Goal: Navigation & Orientation: Find specific page/section

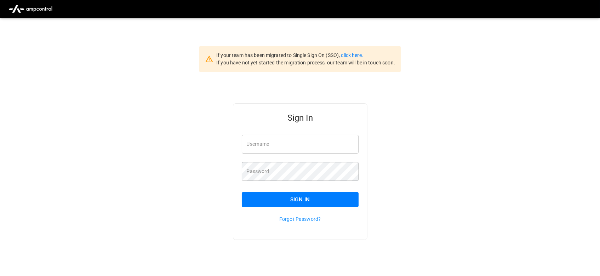
type input "**********"
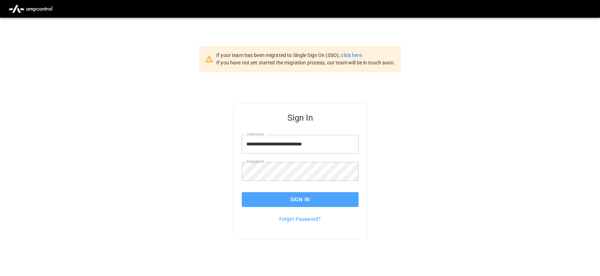
click at [272, 195] on button "Sign In" at bounding box center [300, 199] width 117 height 15
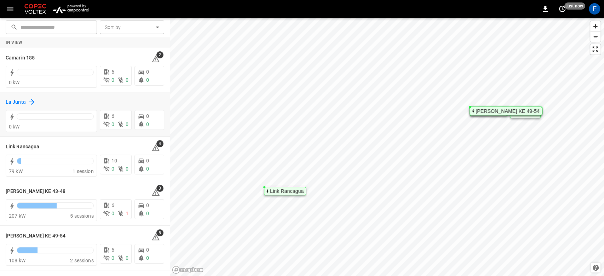
click at [12, 98] on h6 "La Junta" at bounding box center [16, 102] width 20 height 8
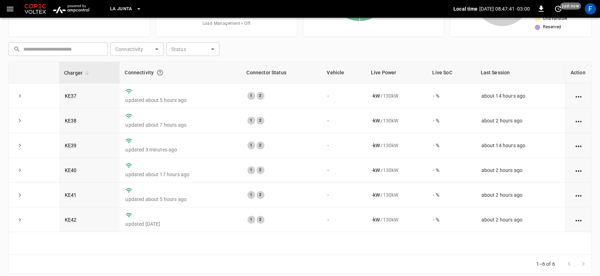
scroll to position [82, 0]
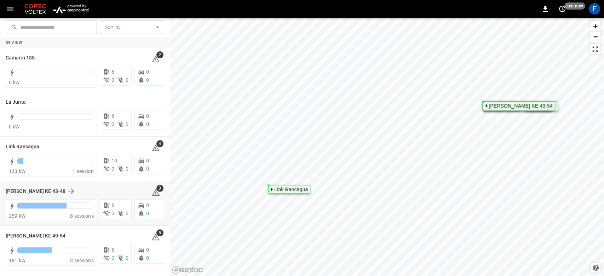
click at [19, 185] on div "Loza Colon KE 43-48 3" at bounding box center [85, 190] width 159 height 13
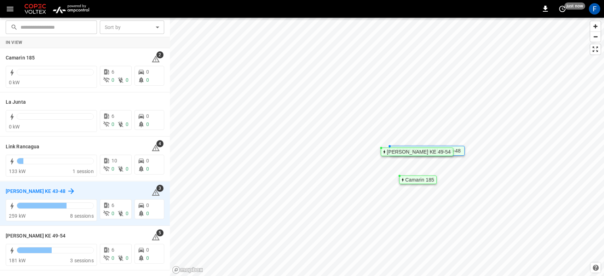
click at [26, 188] on h6 "Loza Colon KE 43-48" at bounding box center [36, 192] width 60 height 8
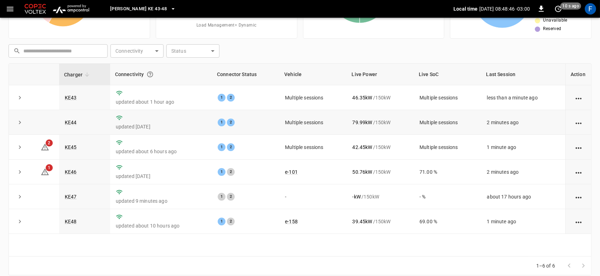
scroll to position [78, 0]
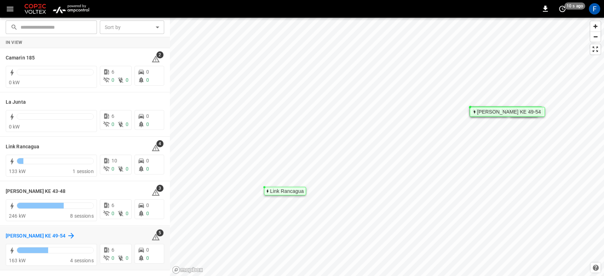
click at [38, 234] on h6 "Loza Colon KE 49-54" at bounding box center [36, 236] width 60 height 8
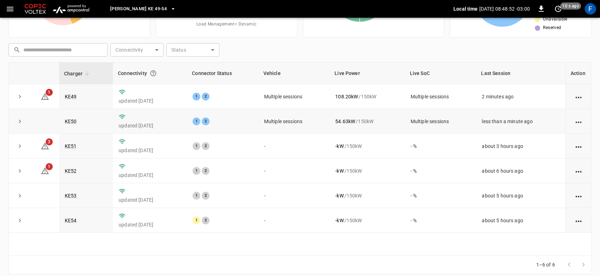
scroll to position [85, 0]
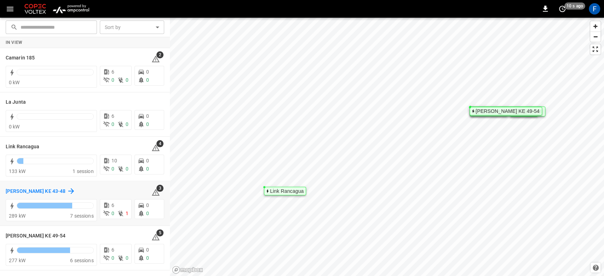
click at [36, 187] on div "Loza Colon KE 43-48" at bounding box center [41, 191] width 70 height 8
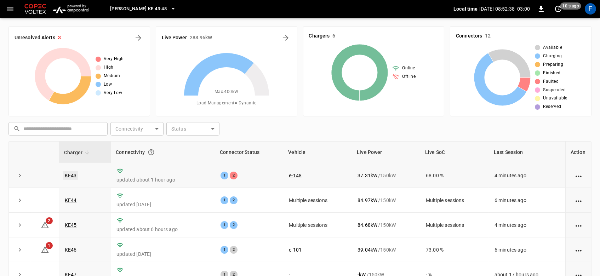
click at [74, 173] on link "KE43" at bounding box center [70, 175] width 15 height 8
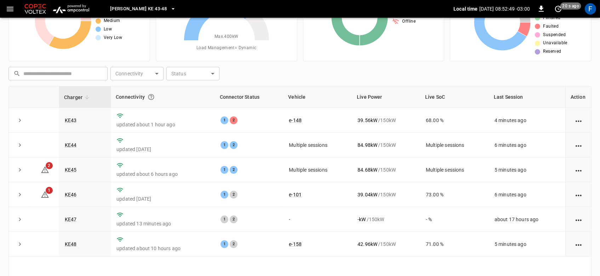
scroll to position [56, 0]
